Goal: Task Accomplishment & Management: Manage account settings

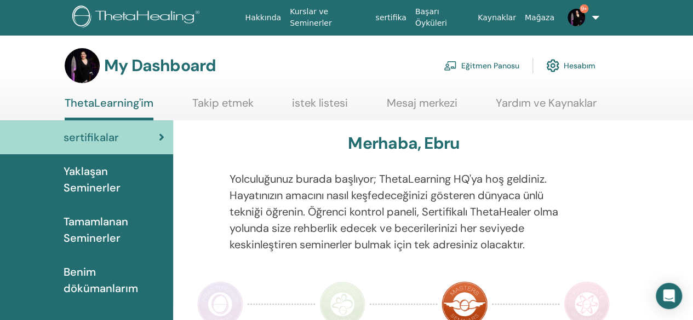
click at [483, 63] on link "Eğitmen Panosu" at bounding box center [482, 66] width 76 height 24
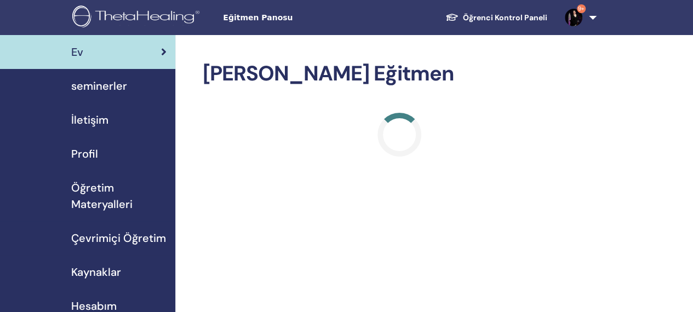
click at [78, 81] on span "seminerler" at bounding box center [99, 86] width 56 height 16
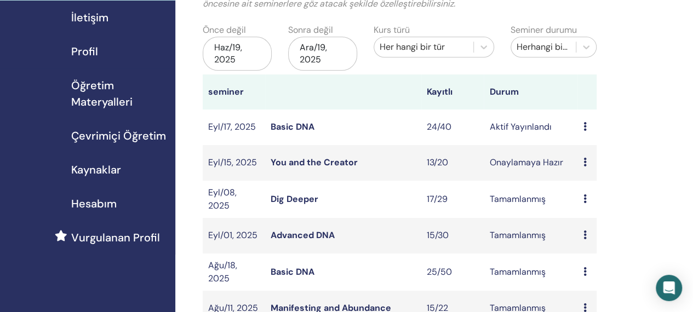
drag, startPoint x: 697, startPoint y: 52, endPoint x: 699, endPoint y: 76, distance: 23.7
click at [692, 76] on html "Eğitmen Panosu Öğrenci Kontrol Paneli 9+ EG Ebru Gökçe ThetaLearning'im ThetaHe…" at bounding box center [346, 54] width 693 height 312
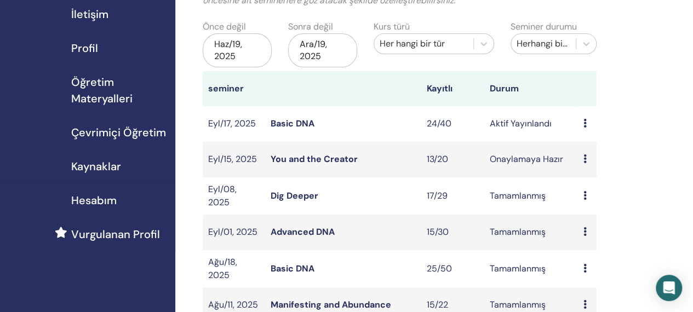
click at [287, 123] on link "Basic DNA" at bounding box center [293, 124] width 44 height 12
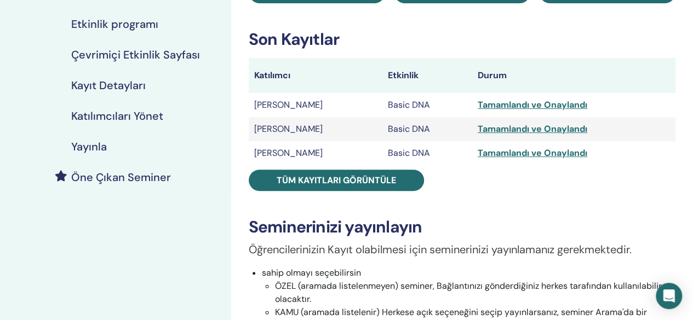
scroll to position [153, 0]
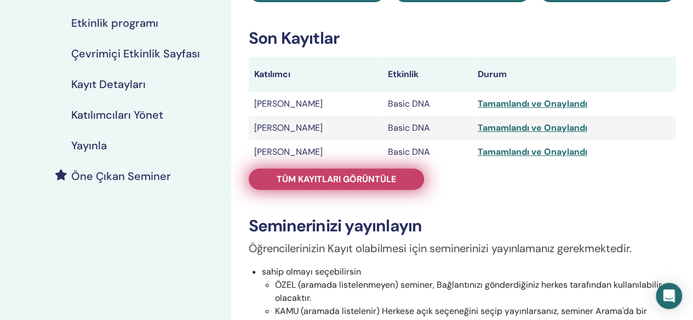
click at [376, 186] on link "Tüm kayıtları görüntüle" at bounding box center [336, 179] width 175 height 21
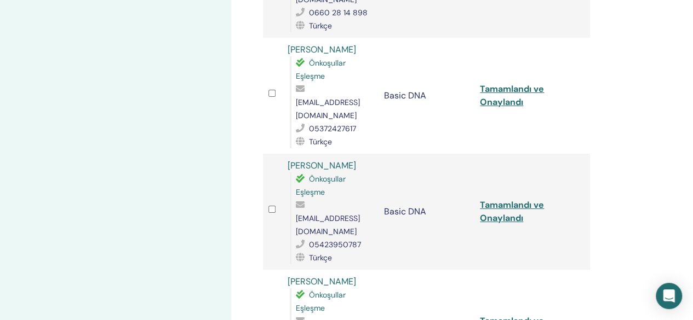
scroll to position [2019, 0]
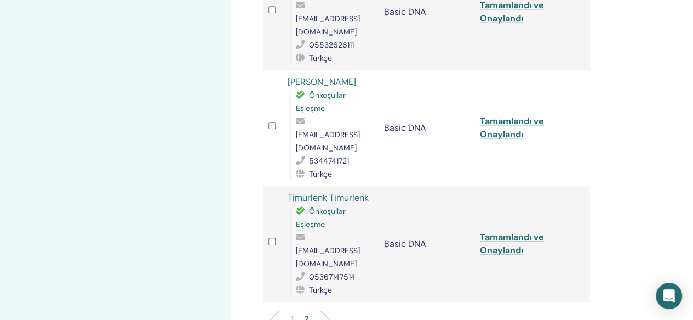
scroll to position [346, 0]
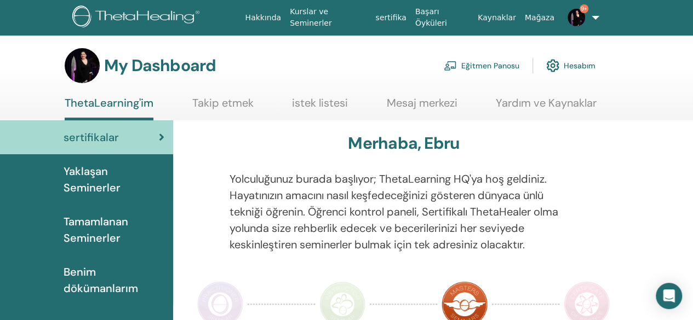
click at [513, 65] on link "Eğitmen Panosu" at bounding box center [482, 66] width 76 height 24
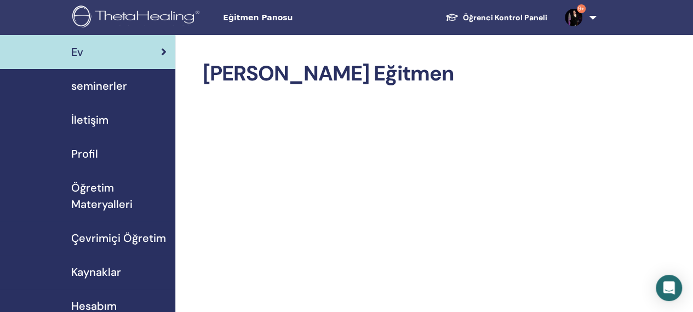
click at [102, 85] on span "seminerler" at bounding box center [99, 86] width 56 height 16
